Goal: Information Seeking & Learning: Learn about a topic

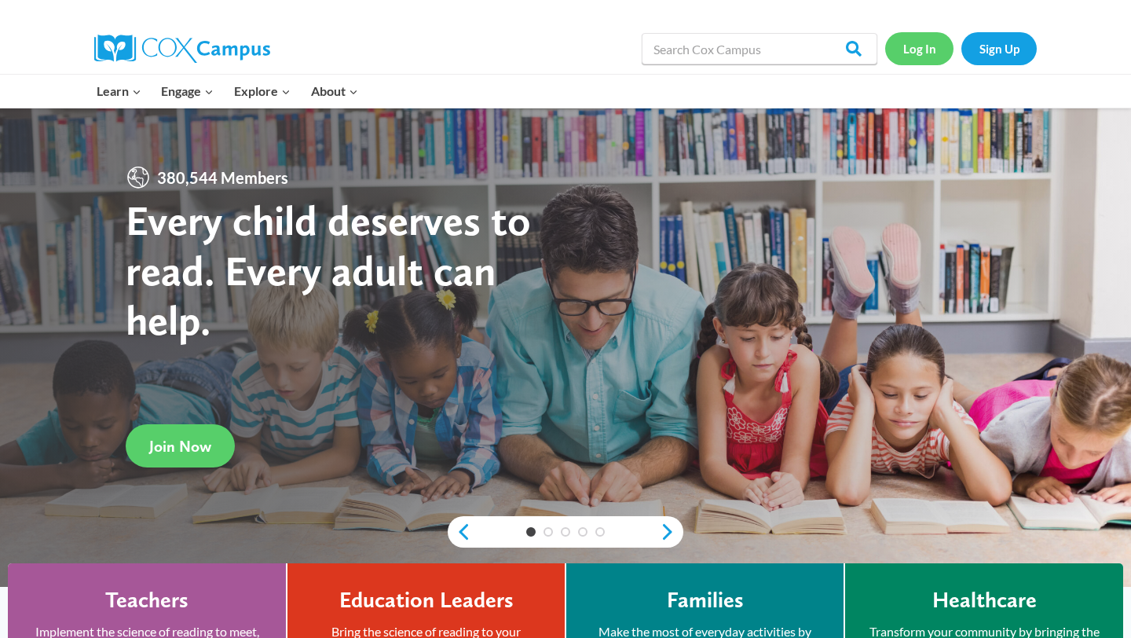
click at [932, 53] on link "Log In" at bounding box center [919, 48] width 68 height 32
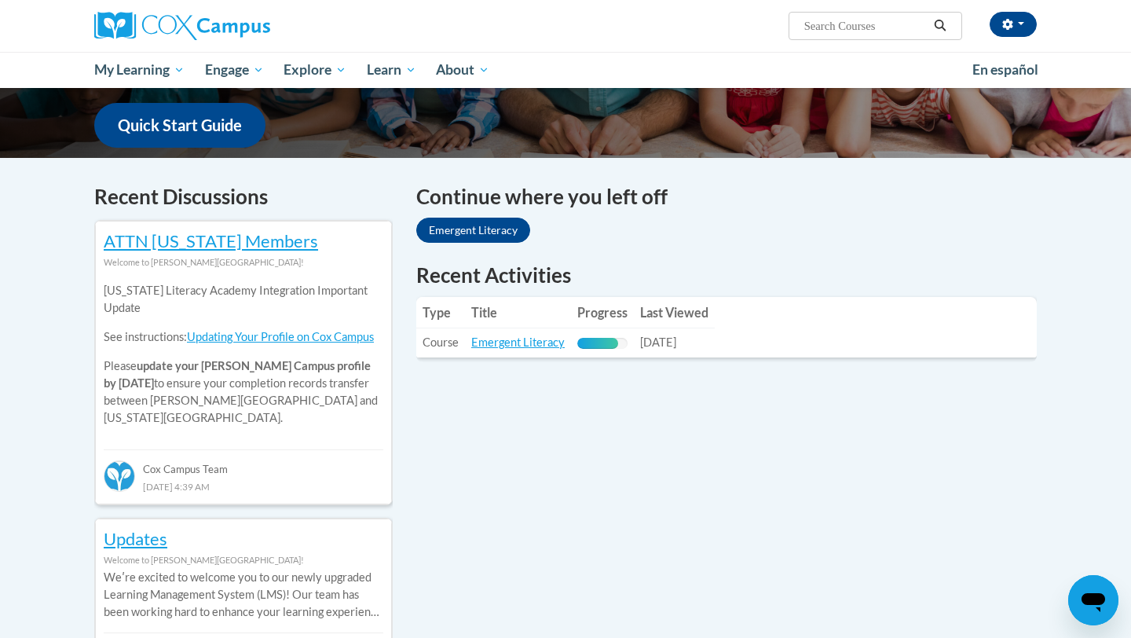
scroll to position [420, 0]
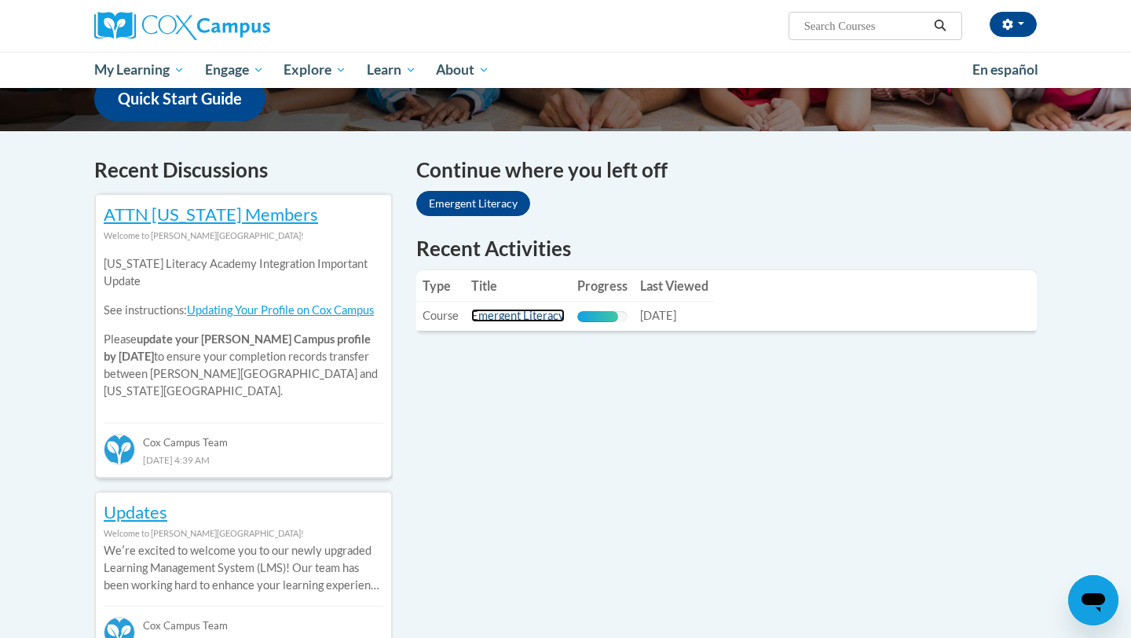
click at [508, 321] on link "Emergent Literacy" at bounding box center [517, 315] width 93 height 13
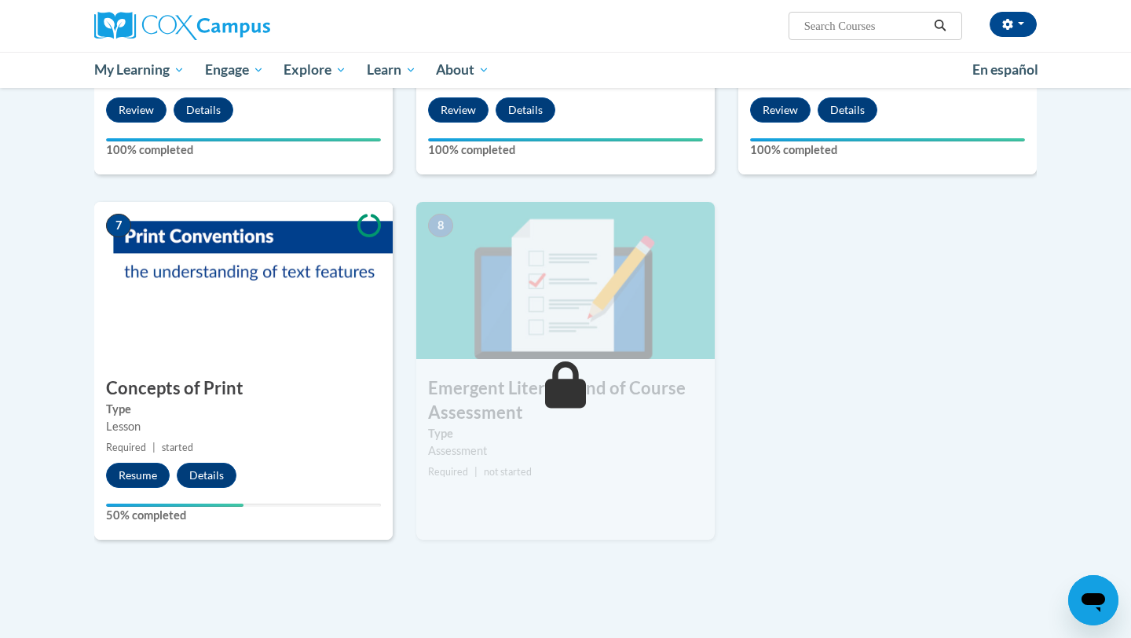
scroll to position [957, 0]
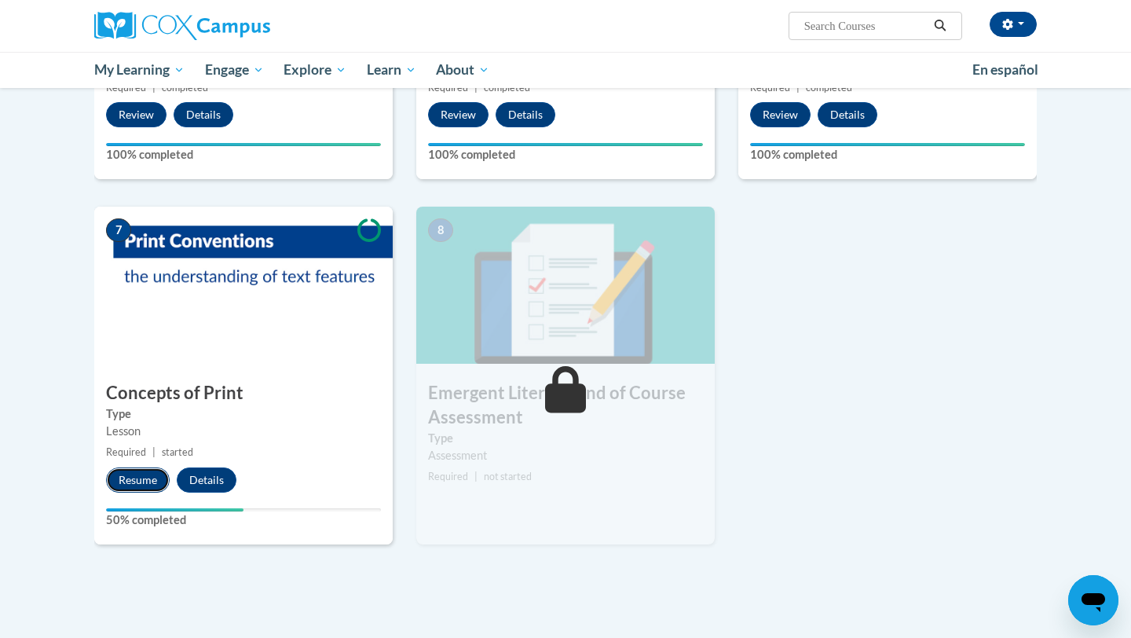
click at [149, 471] on button "Resume" at bounding box center [138, 479] width 64 height 25
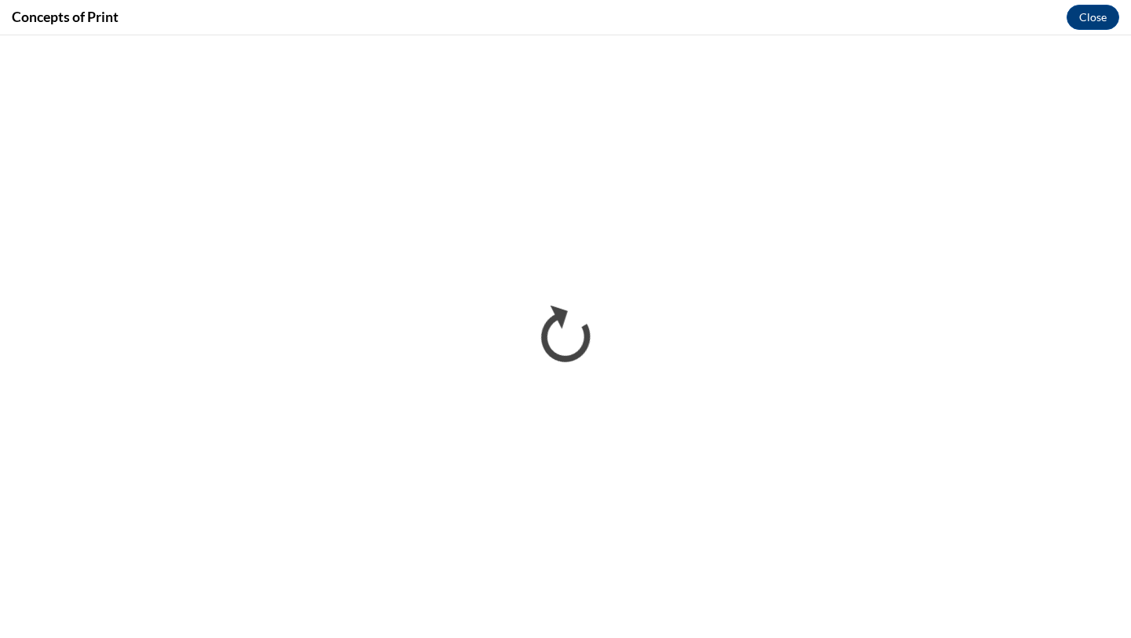
scroll to position [0, 0]
